Goal: Transaction & Acquisition: Register for event/course

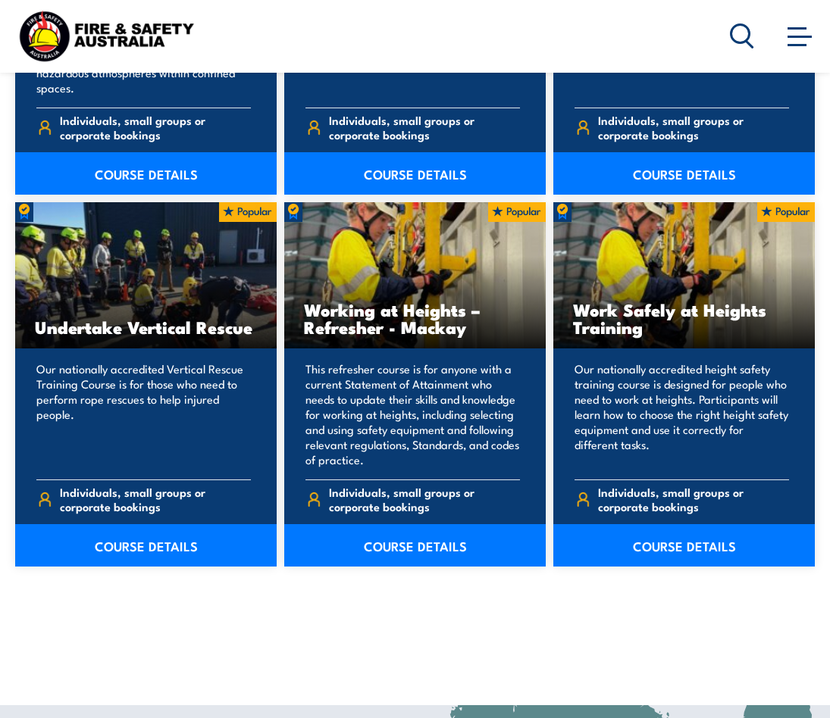
scroll to position [1726, 0]
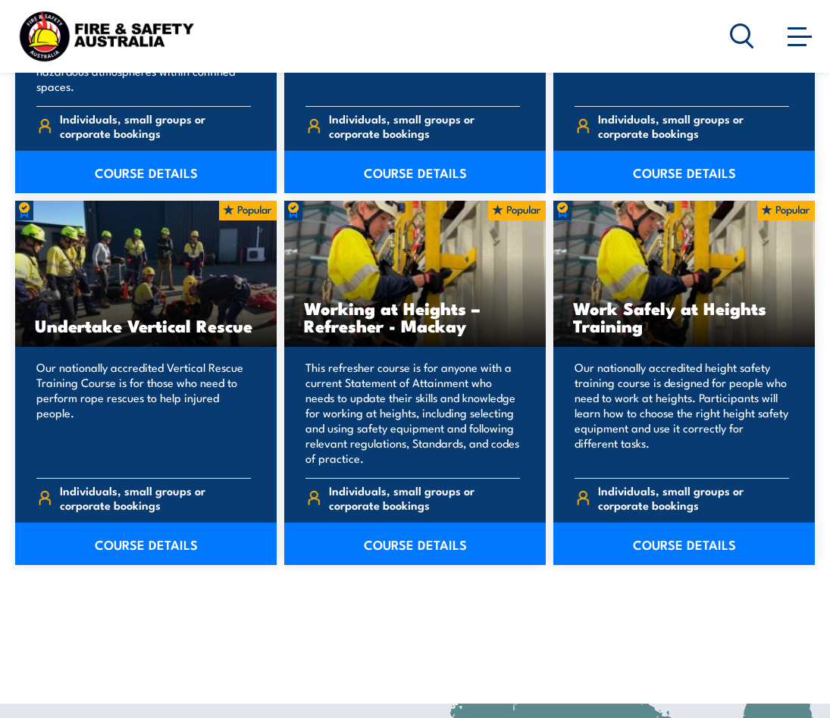
click at [680, 540] on link "COURSE DETAILS" at bounding box center [683, 544] width 261 height 42
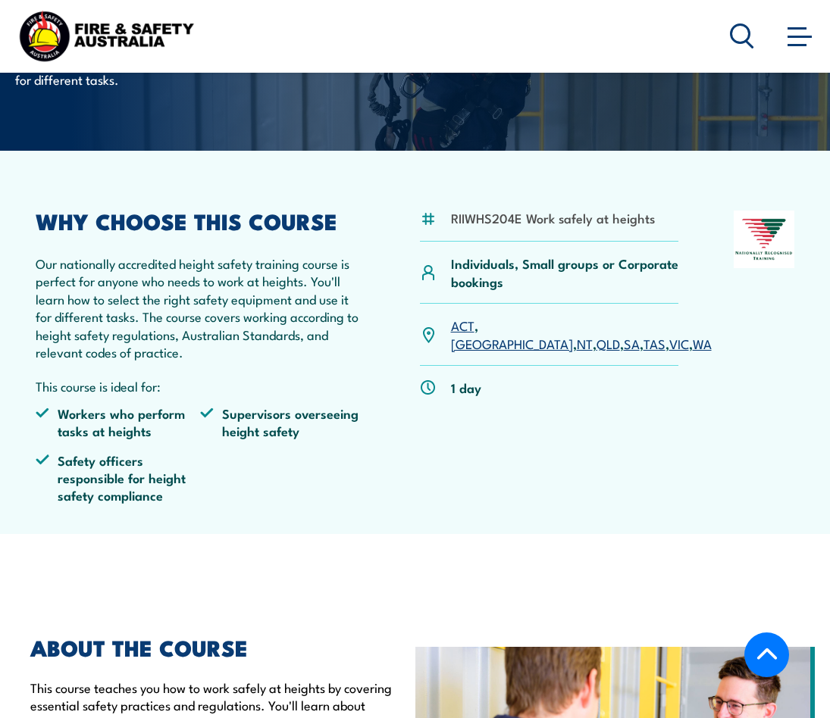
scroll to position [230, 0]
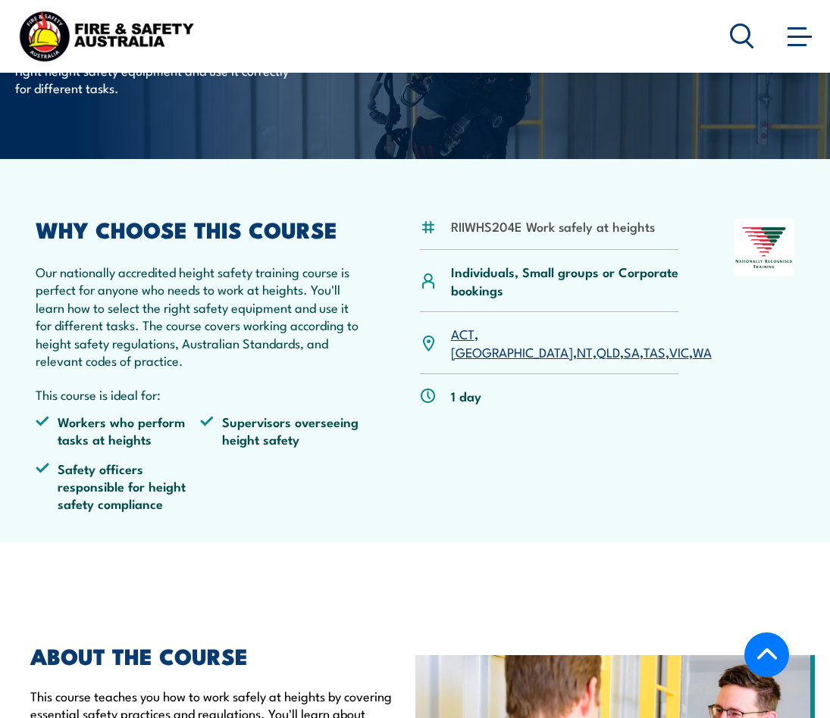
click at [502, 343] on link "[GEOGRAPHIC_DATA]" at bounding box center [512, 352] width 122 height 18
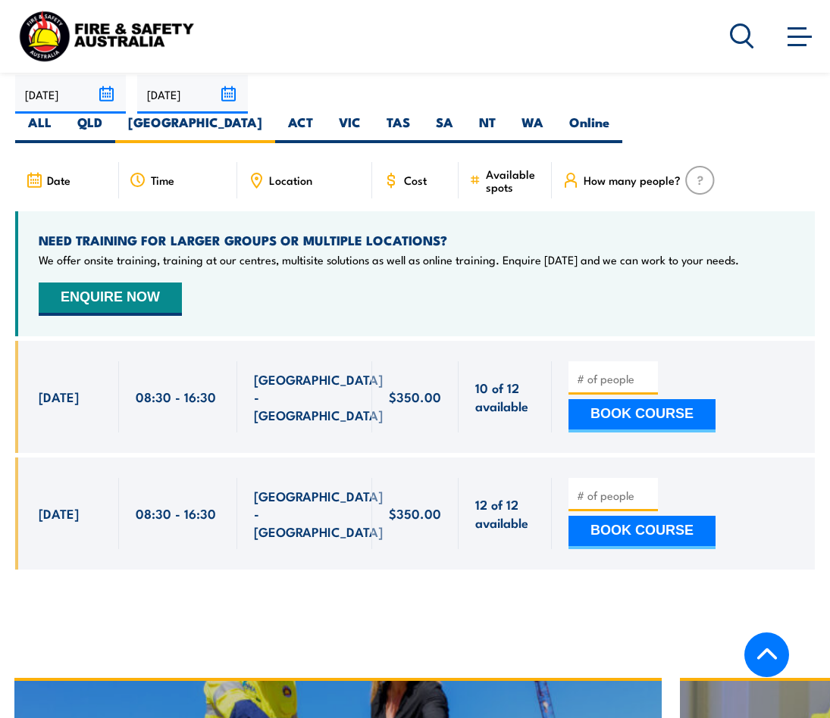
click at [637, 399] on button "BOOK COURSE" at bounding box center [641, 415] width 147 height 33
type input "1"
click at [645, 371] on input "1" at bounding box center [615, 378] width 76 height 15
click at [632, 399] on button "BOOK COURSE" at bounding box center [641, 415] width 147 height 33
